Goal: Download file/media

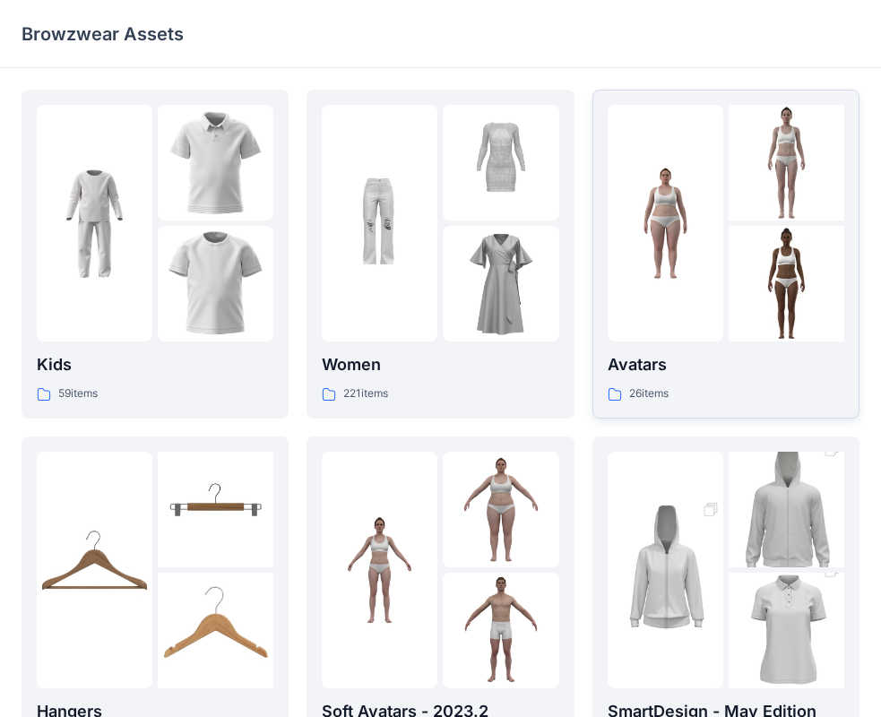
click at [651, 370] on p "Avatars" at bounding box center [726, 364] width 237 height 25
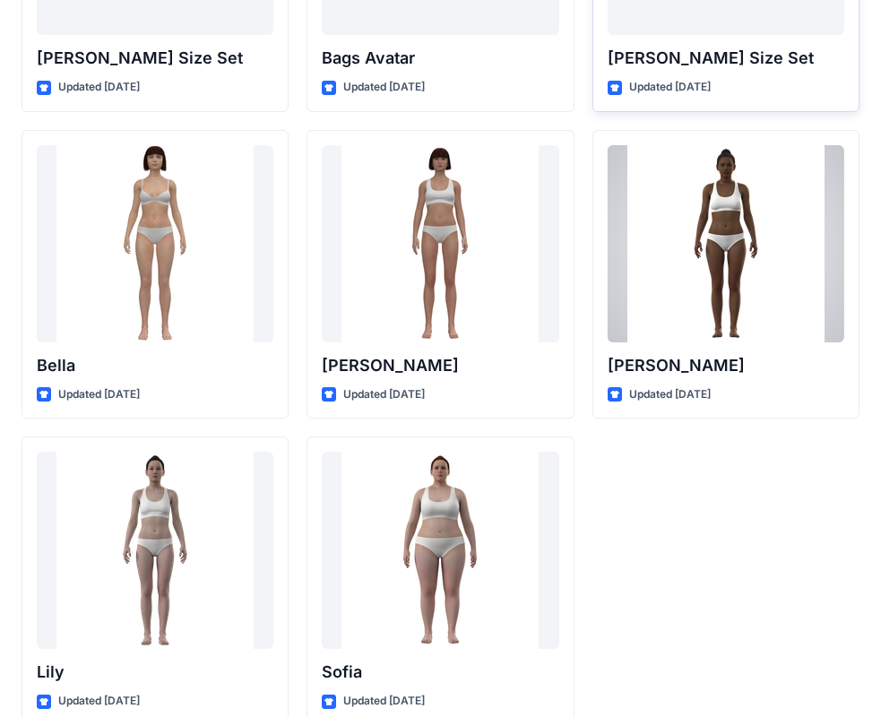
scroll to position [2140, 0]
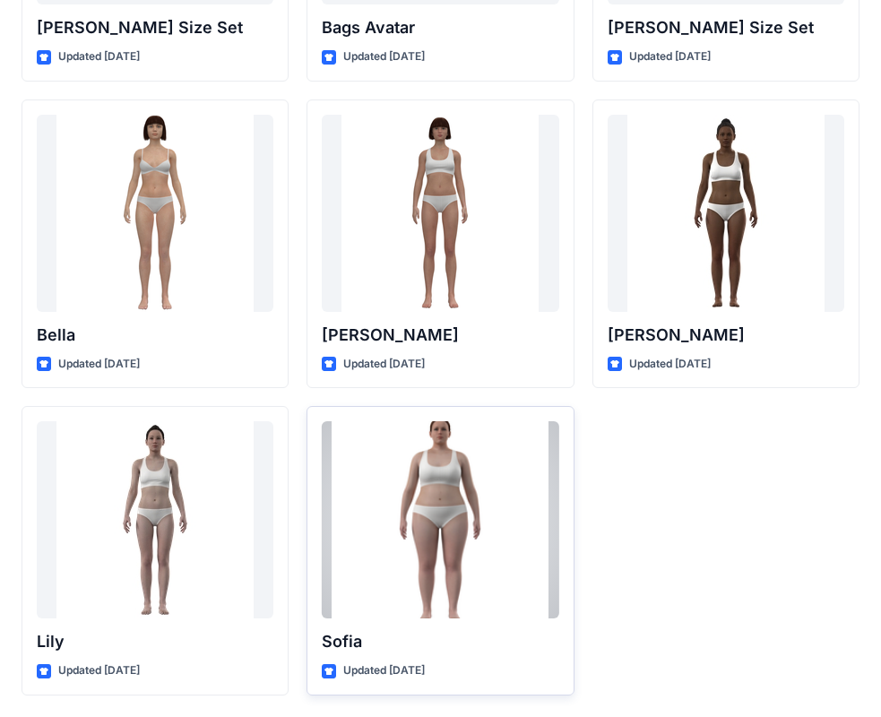
click at [424, 606] on div at bounding box center [440, 519] width 237 height 197
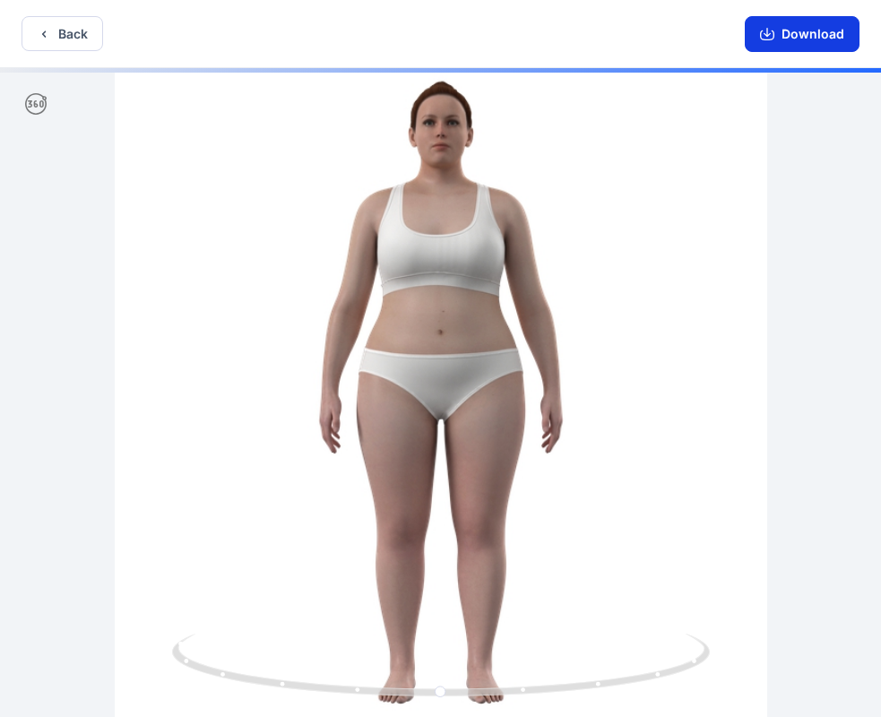
click at [799, 30] on button "Download" at bounding box center [802, 34] width 115 height 36
click at [769, 32] on icon "button" at bounding box center [767, 32] width 7 height 9
click at [775, 28] on icon "button" at bounding box center [767, 34] width 14 height 14
click at [90, 39] on button "Back" at bounding box center [63, 33] width 82 height 35
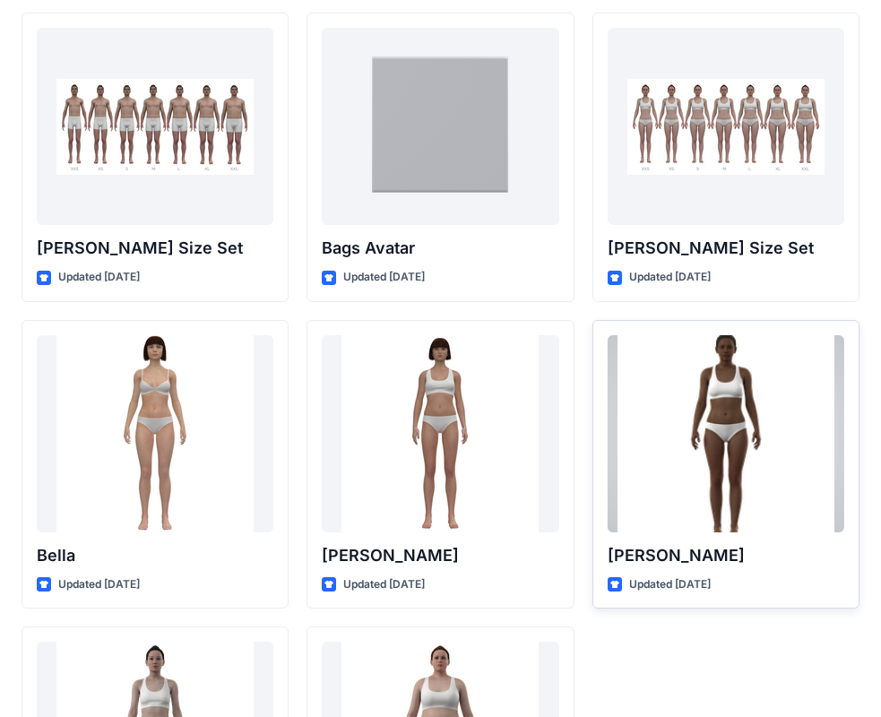
scroll to position [1871, 0]
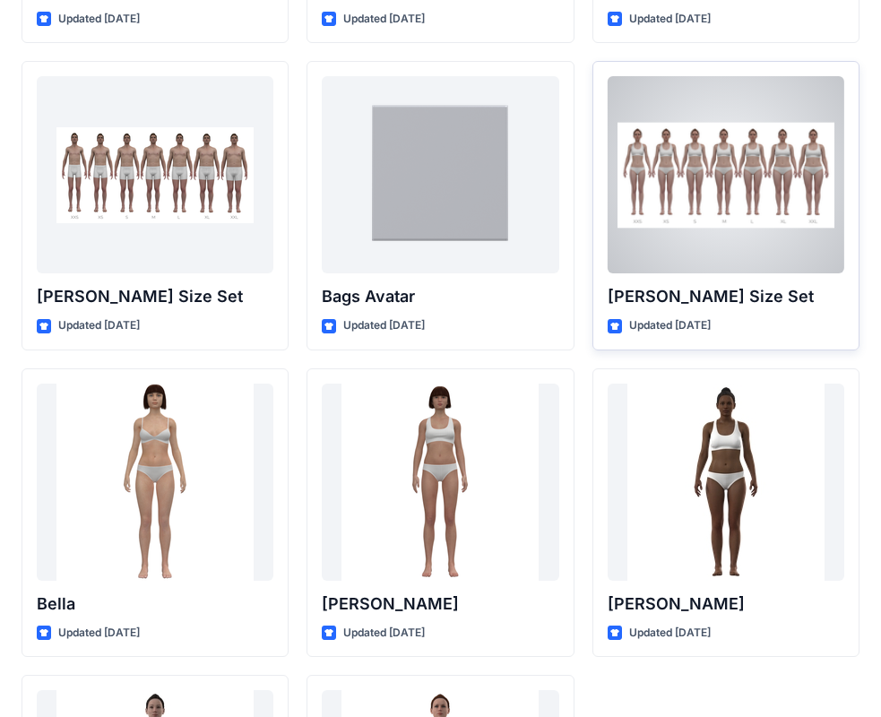
click at [675, 291] on p "[PERSON_NAME] Size Set" at bounding box center [726, 296] width 237 height 25
click at [662, 296] on p "[PERSON_NAME] Size Set" at bounding box center [726, 296] width 237 height 25
click at [715, 171] on div at bounding box center [726, 174] width 237 height 197
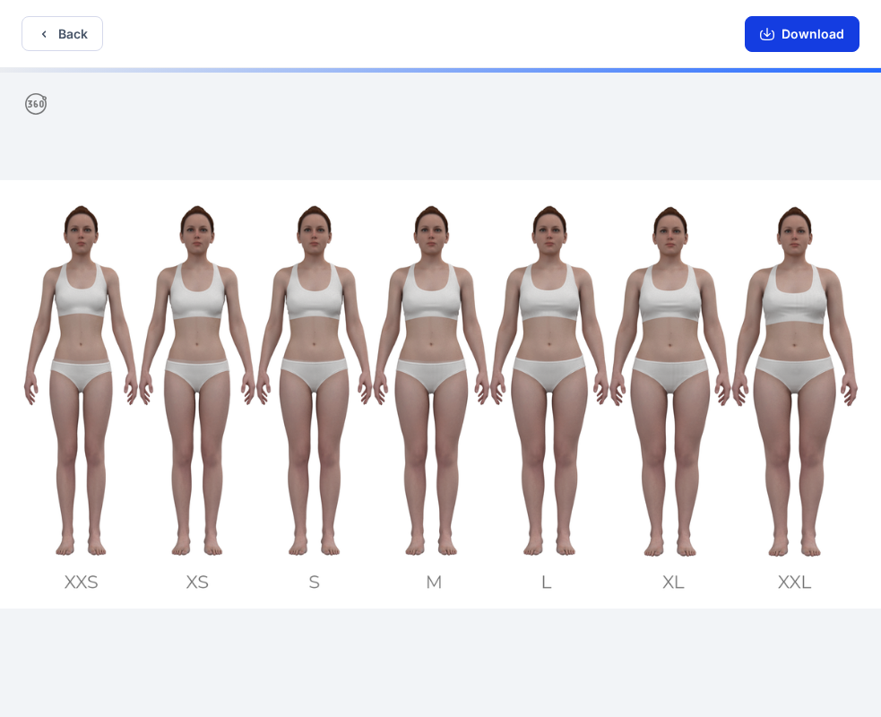
click at [783, 35] on button "Download" at bounding box center [802, 34] width 115 height 36
click at [764, 36] on icon "button" at bounding box center [767, 34] width 14 height 14
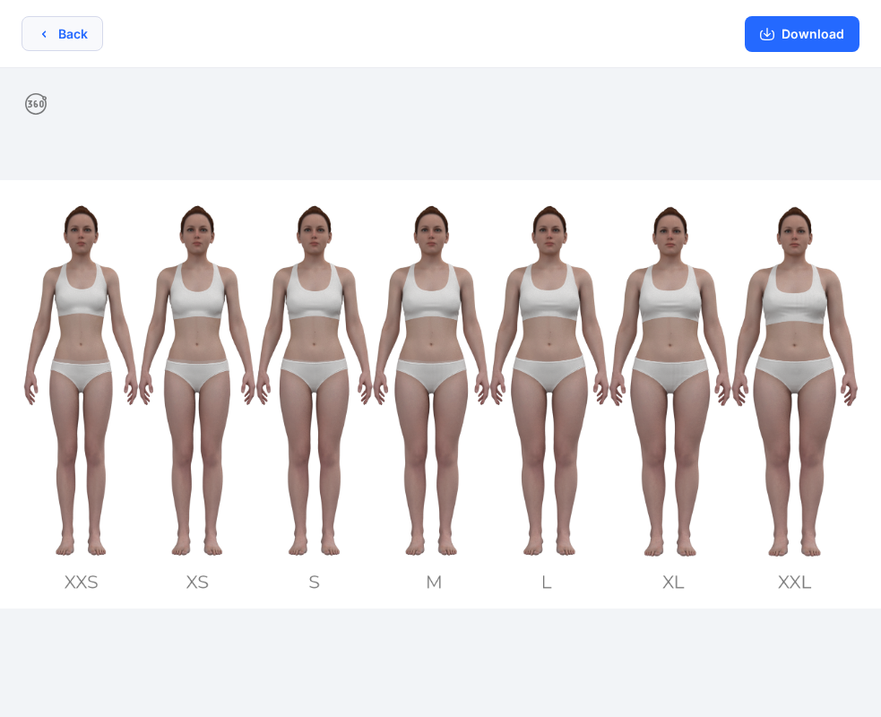
click at [82, 40] on button "Back" at bounding box center [63, 33] width 82 height 35
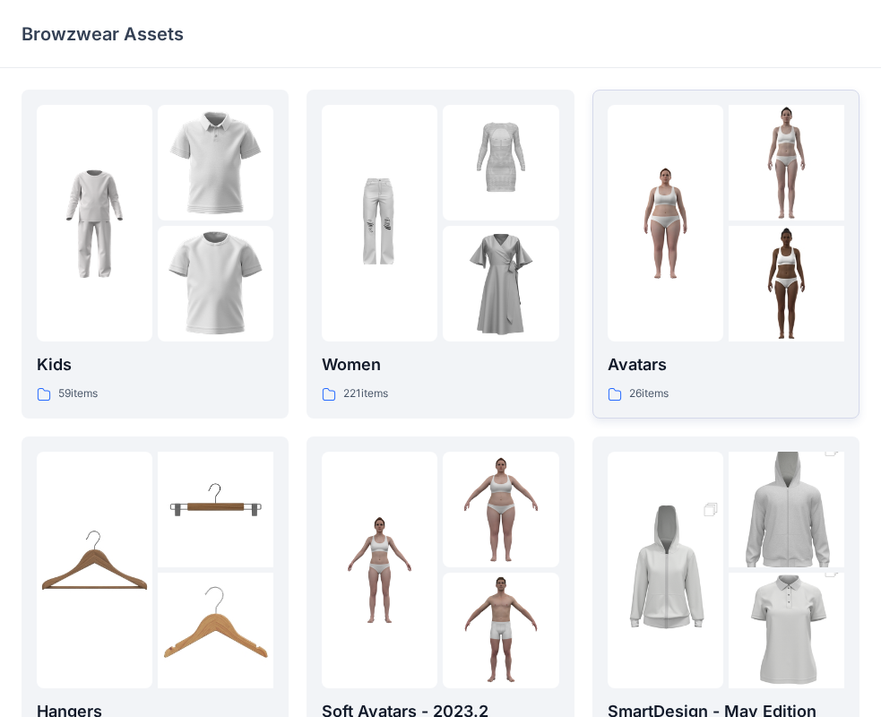
click at [642, 361] on p "Avatars" at bounding box center [726, 364] width 237 height 25
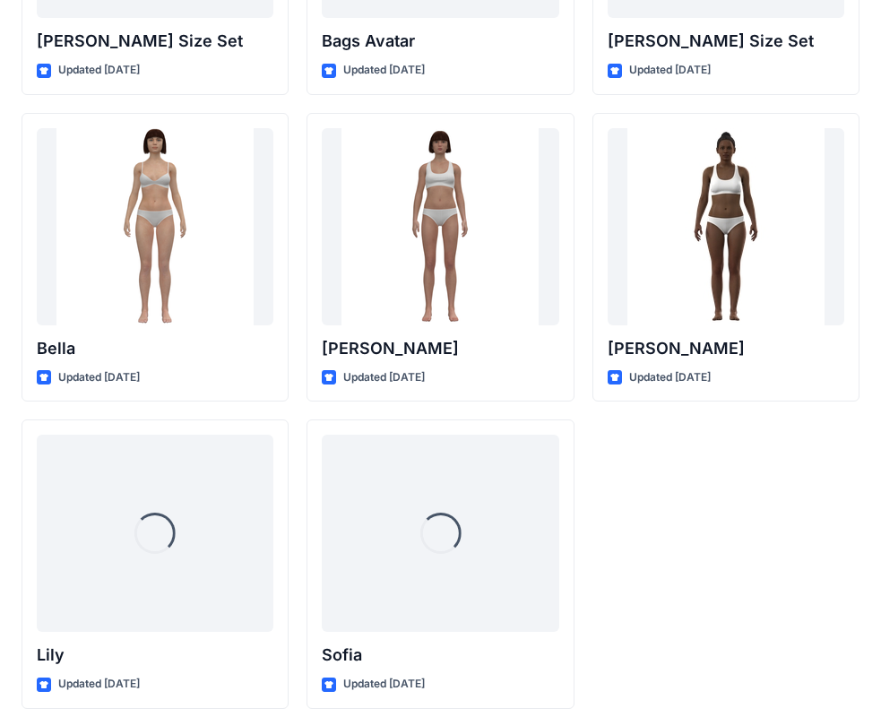
scroll to position [2140, 0]
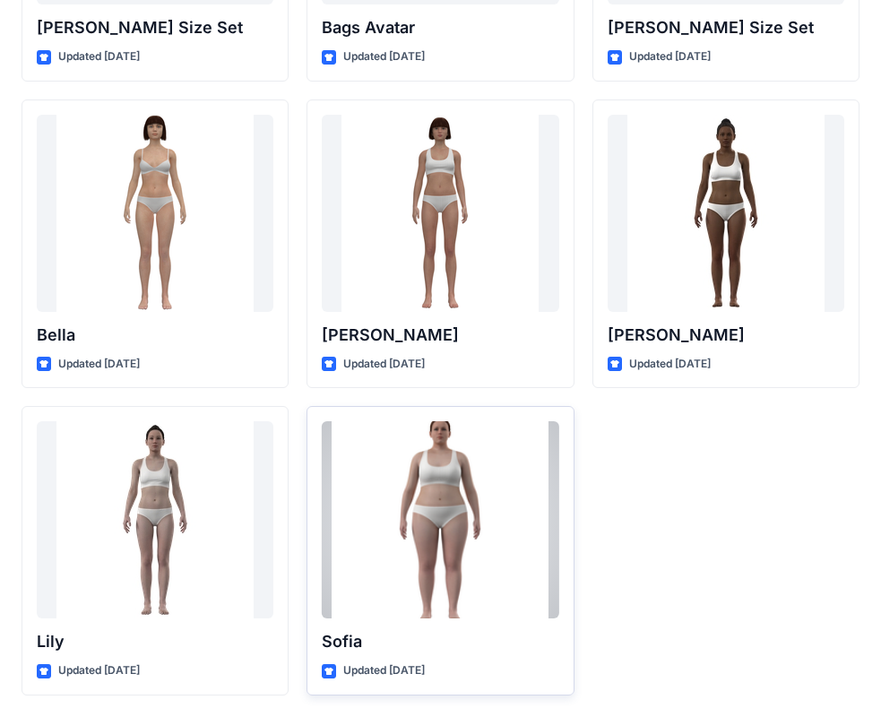
click at [352, 639] on p "Sofia" at bounding box center [440, 641] width 237 height 25
click at [356, 641] on p "Sofia" at bounding box center [440, 641] width 237 height 25
click at [410, 583] on div at bounding box center [440, 519] width 237 height 197
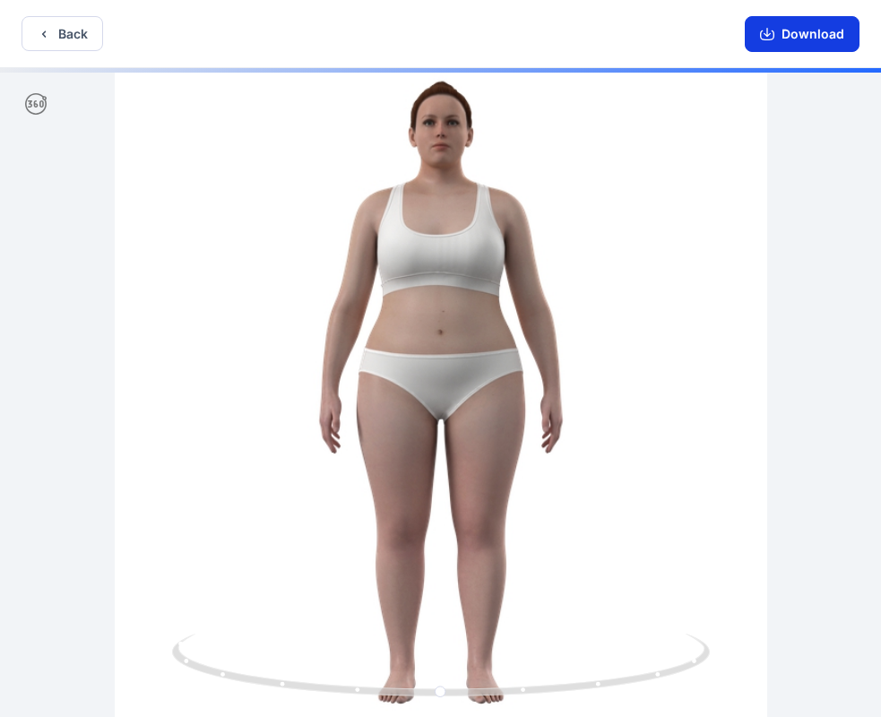
click at [779, 32] on button "Download" at bounding box center [802, 34] width 115 height 36
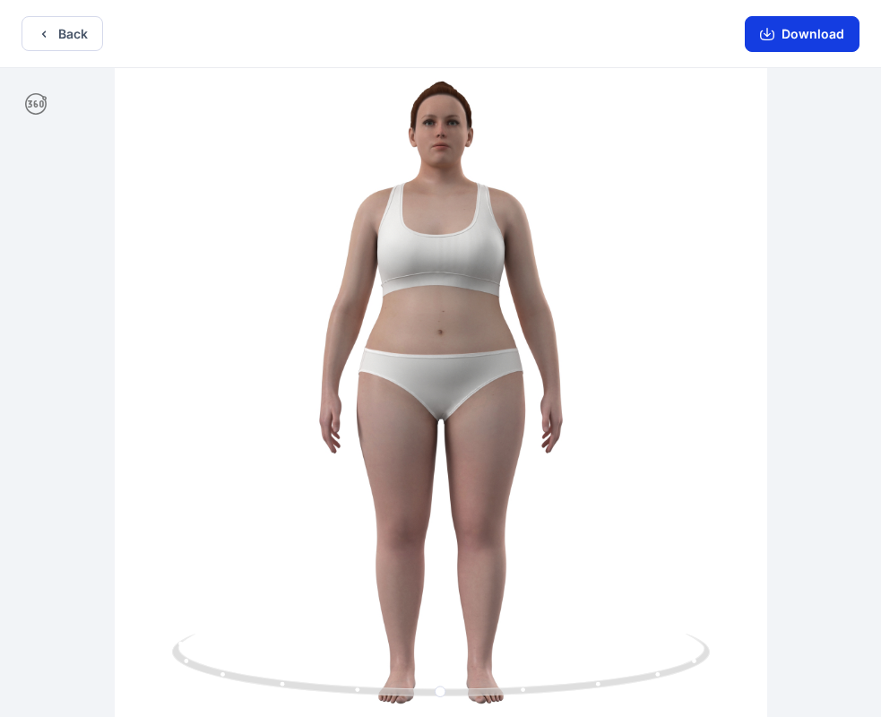
click at [779, 32] on button "Download" at bounding box center [802, 34] width 115 height 36
click at [771, 34] on icon "button" at bounding box center [767, 32] width 7 height 9
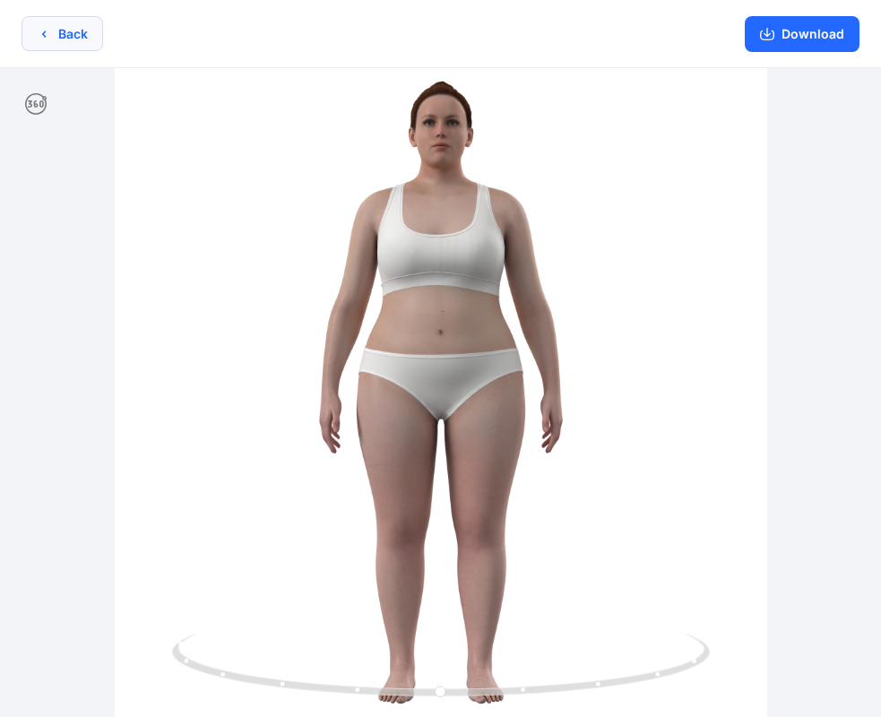
click at [45, 33] on icon "button" at bounding box center [44, 34] width 14 height 14
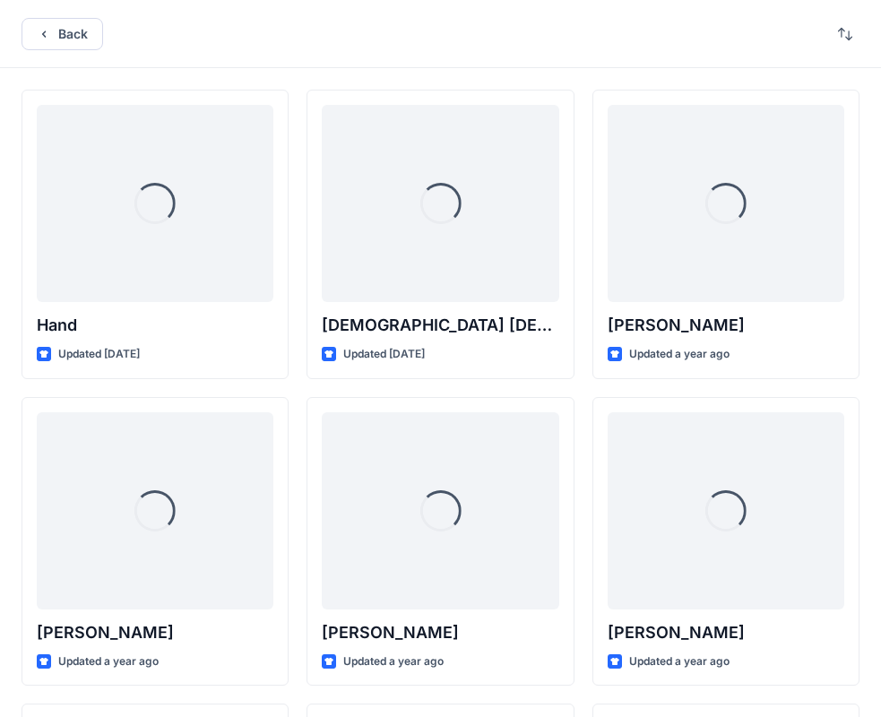
scroll to position [2140, 0]
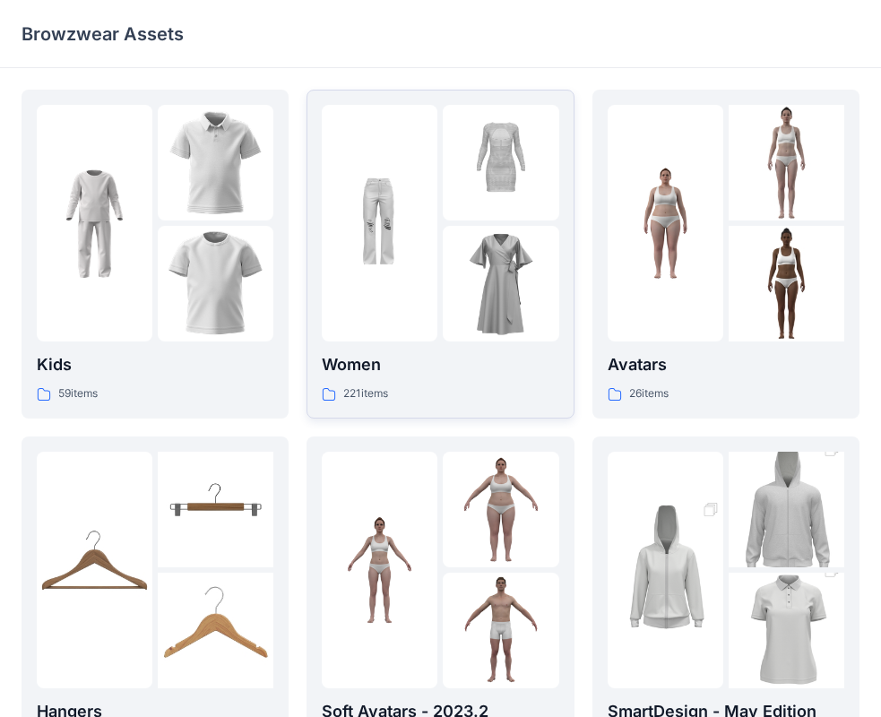
click at [381, 366] on p "Women" at bounding box center [440, 364] width 237 height 25
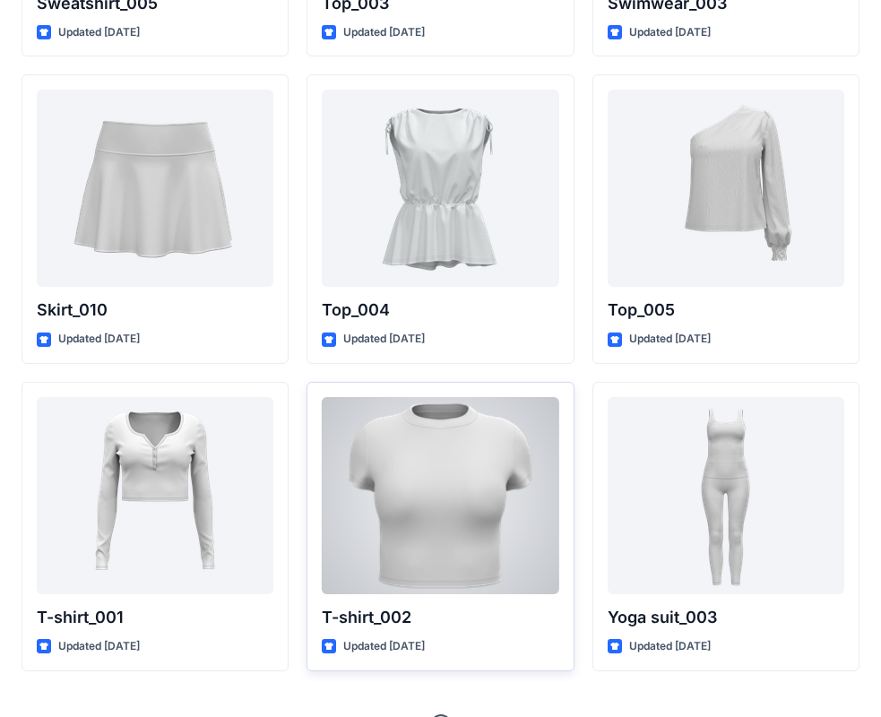
scroll to position [9270, 0]
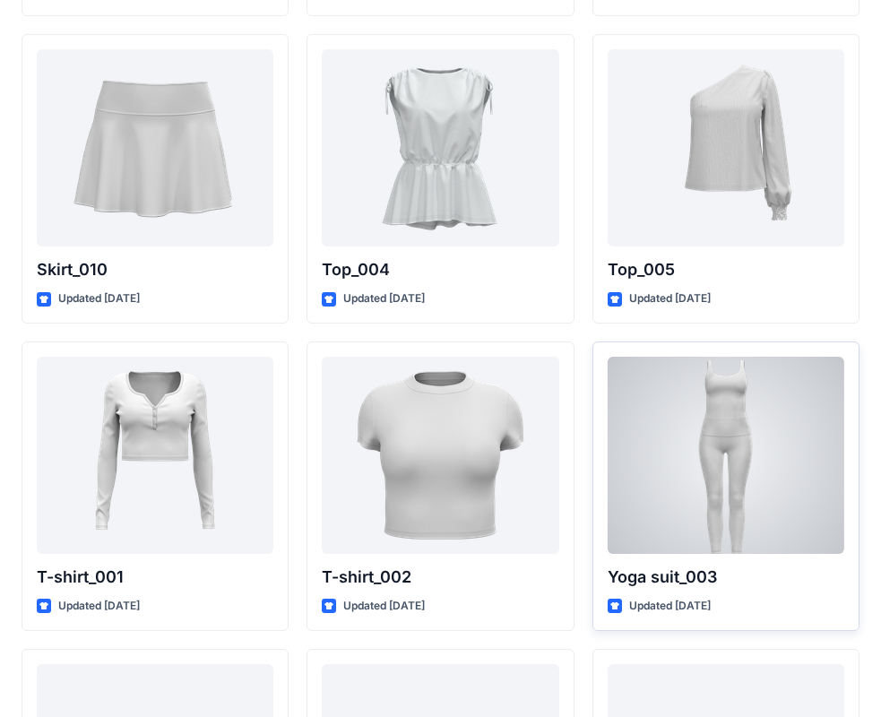
click at [718, 474] on div at bounding box center [726, 455] width 237 height 197
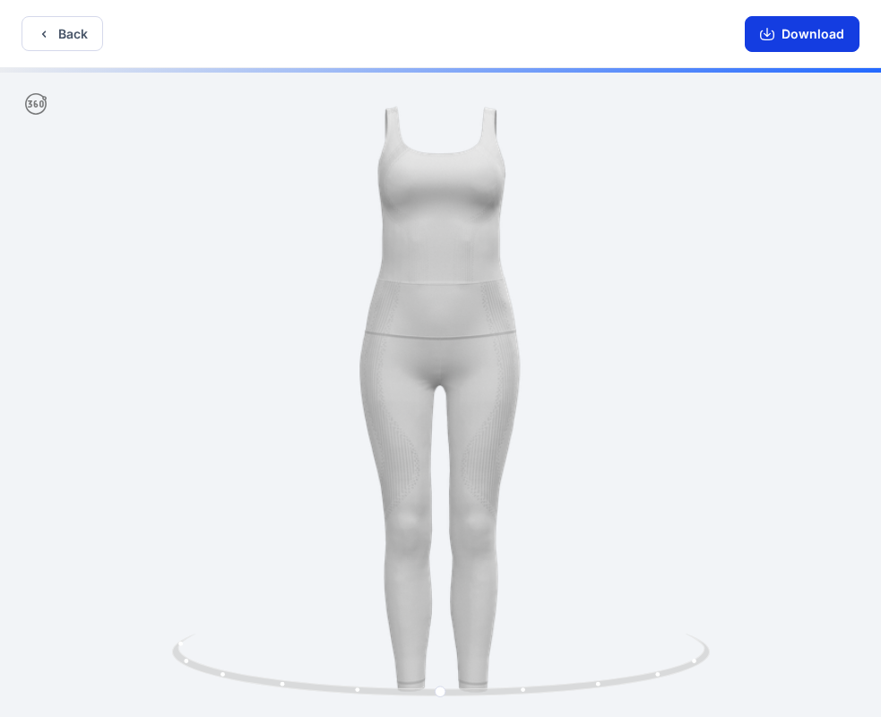
click at [772, 35] on icon "button" at bounding box center [767, 34] width 14 height 14
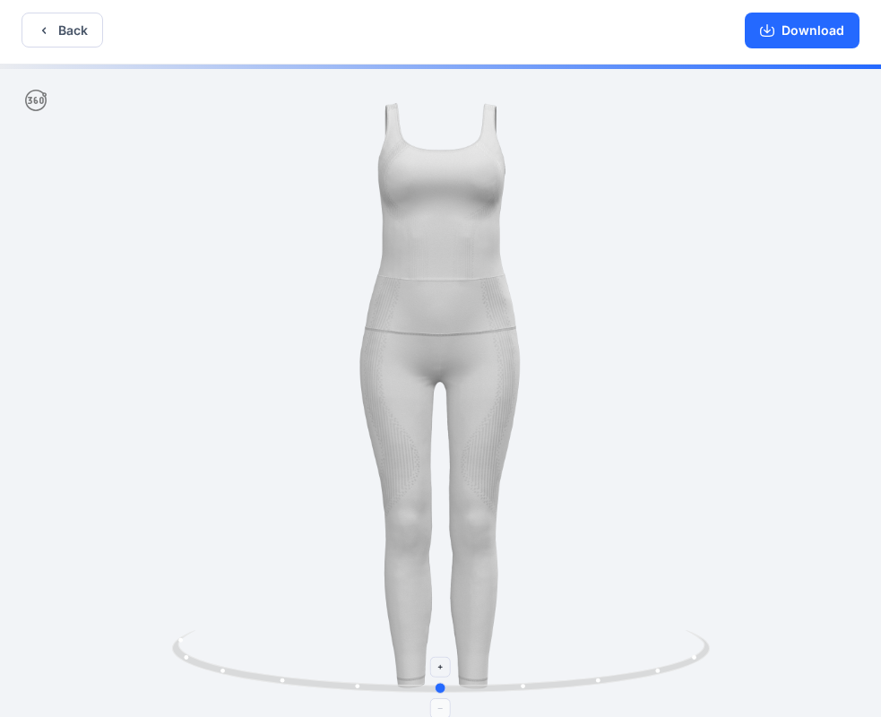
click at [520, 689] on icon at bounding box center [443, 663] width 543 height 67
drag, startPoint x: 456, startPoint y: 569, endPoint x: 447, endPoint y: 555, distance: 16.7
click at [447, 555] on div at bounding box center [440, 391] width 881 height 653
click at [775, 24] on icon "button" at bounding box center [767, 30] width 14 height 14
click at [745, 13] on button "Download" at bounding box center [802, 31] width 115 height 36
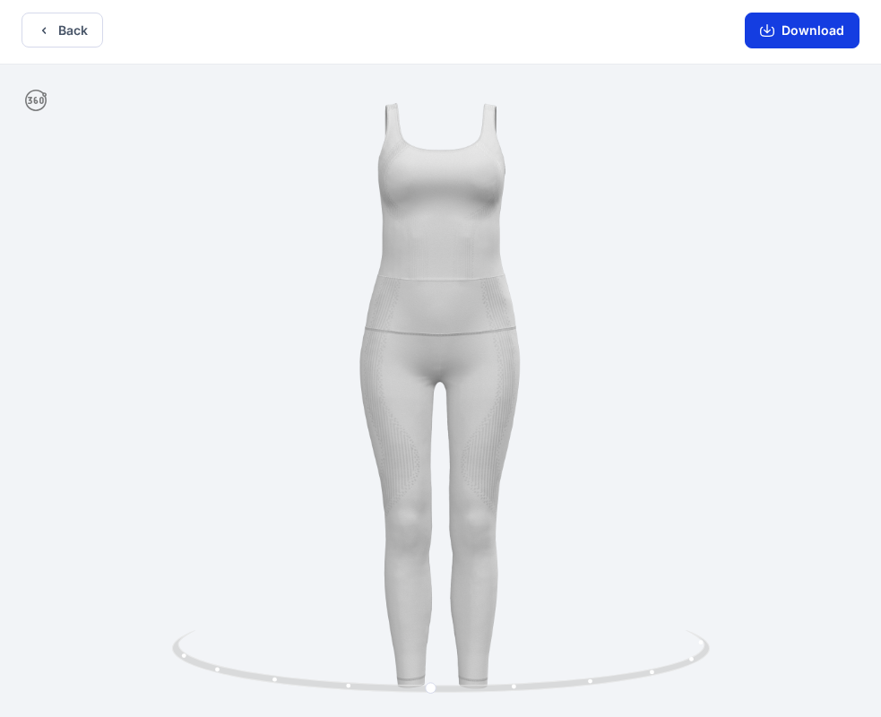
click at [772, 28] on icon "button" at bounding box center [767, 30] width 14 height 14
click at [783, 28] on button "Download" at bounding box center [802, 31] width 115 height 36
